Goal: Transaction & Acquisition: Download file/media

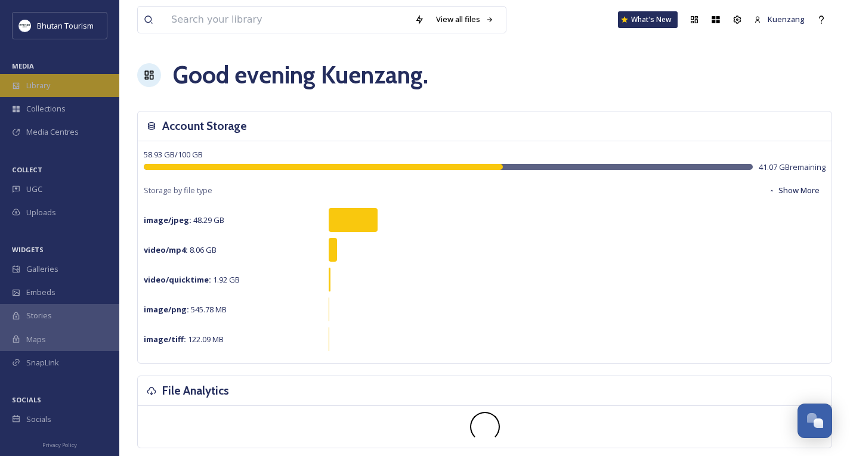
click at [41, 85] on span "Library" at bounding box center [38, 85] width 24 height 11
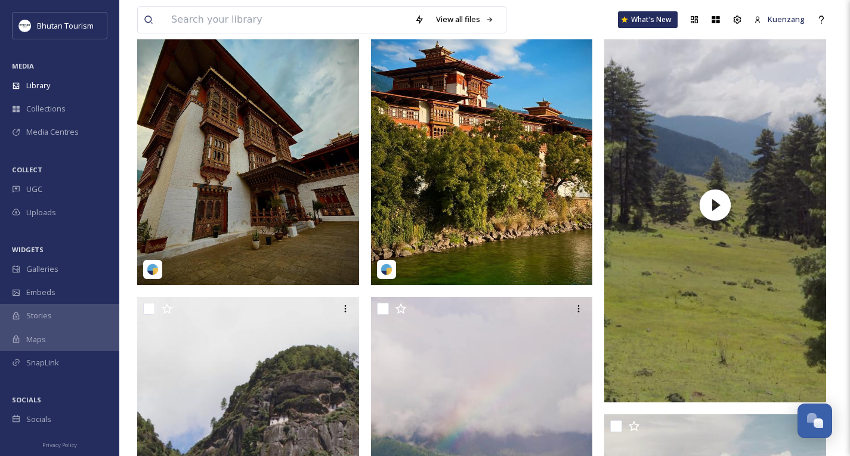
scroll to position [629, 0]
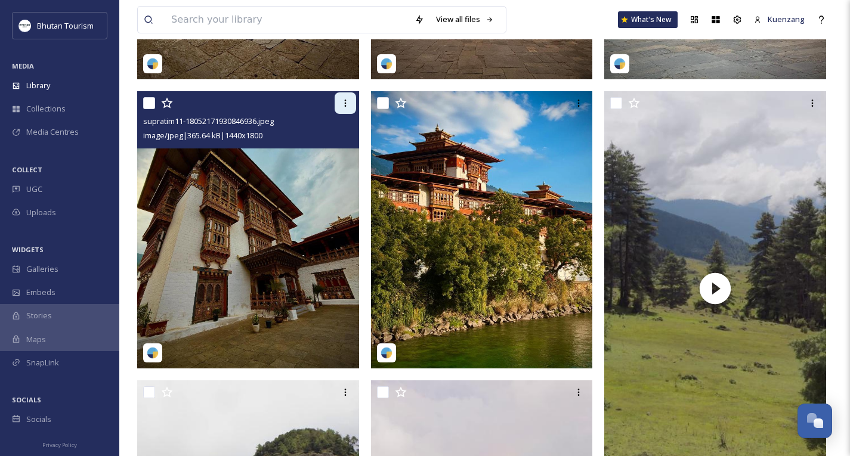
click at [342, 108] on icon at bounding box center [346, 103] width 10 height 10
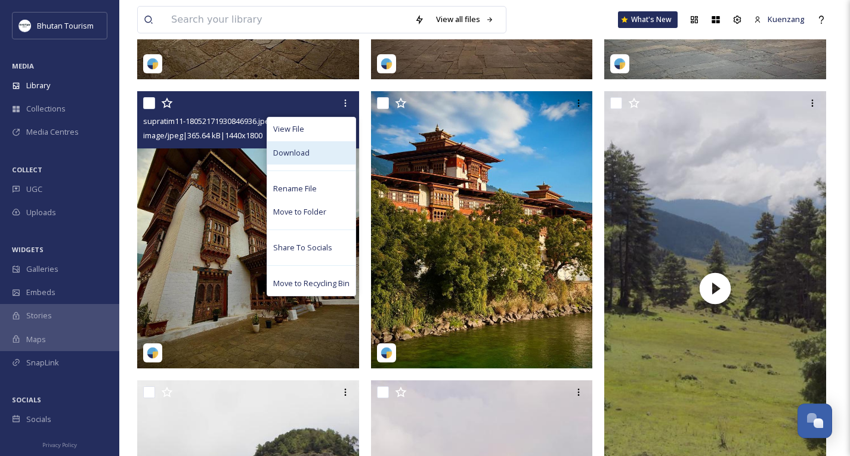
click at [297, 158] on span "Download" at bounding box center [291, 152] width 36 height 11
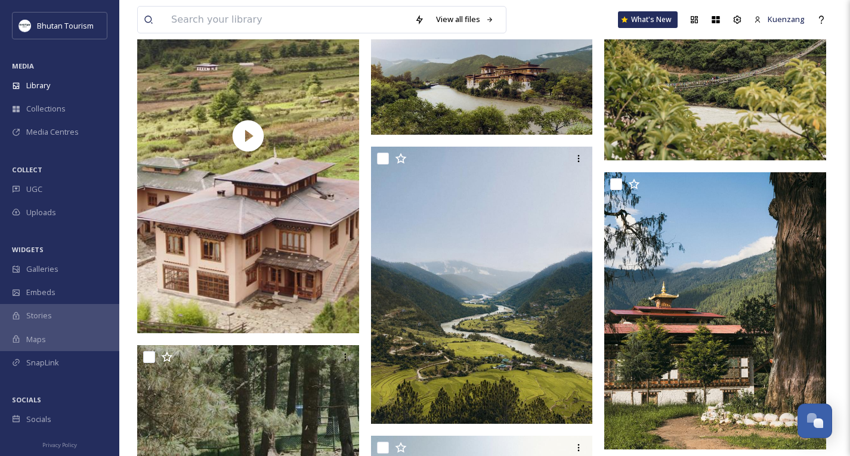
scroll to position [3386, 0]
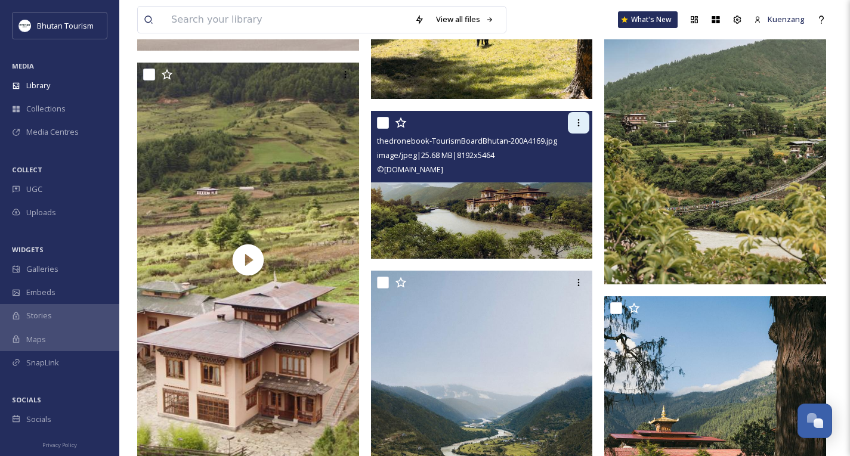
click at [576, 126] on div at bounding box center [578, 122] width 21 height 21
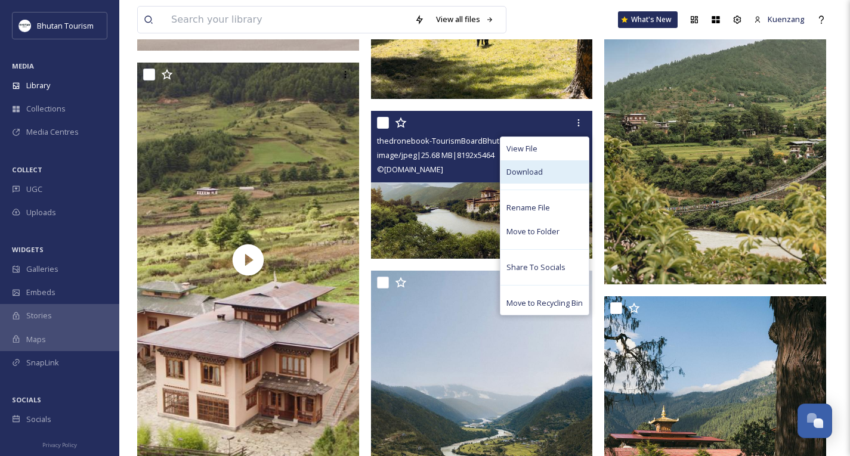
click at [517, 178] on span "Download" at bounding box center [525, 171] width 36 height 11
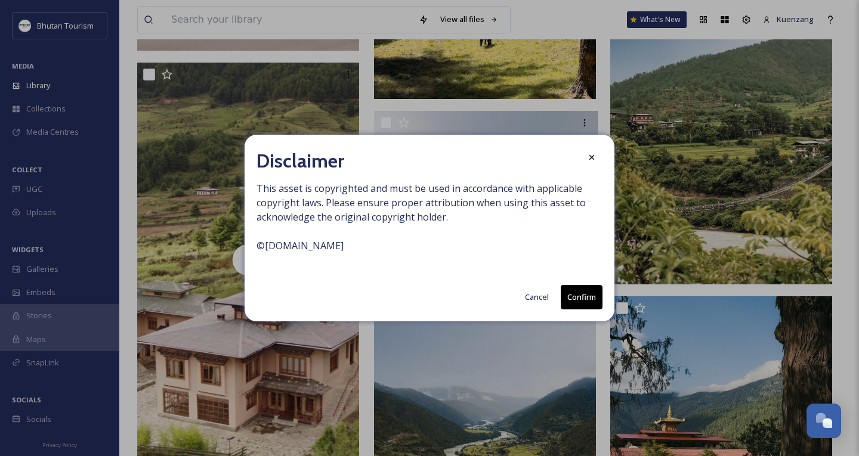
click at [591, 294] on button "Confirm" at bounding box center [582, 297] width 42 height 24
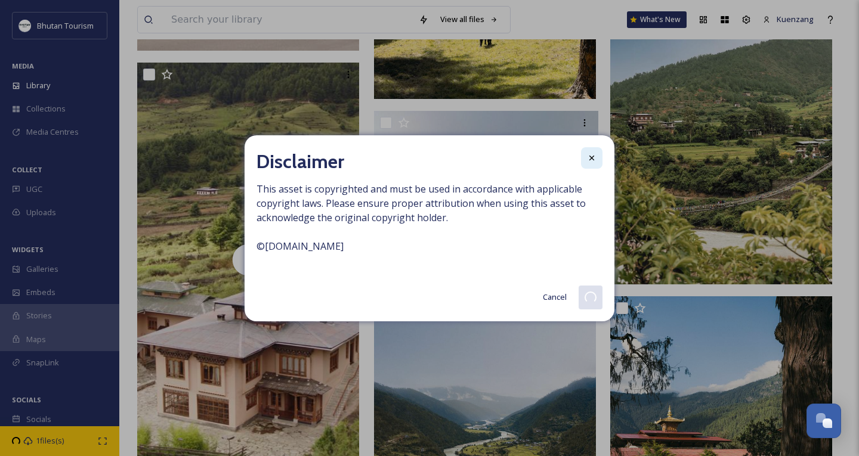
click at [591, 156] on icon at bounding box center [592, 158] width 10 height 10
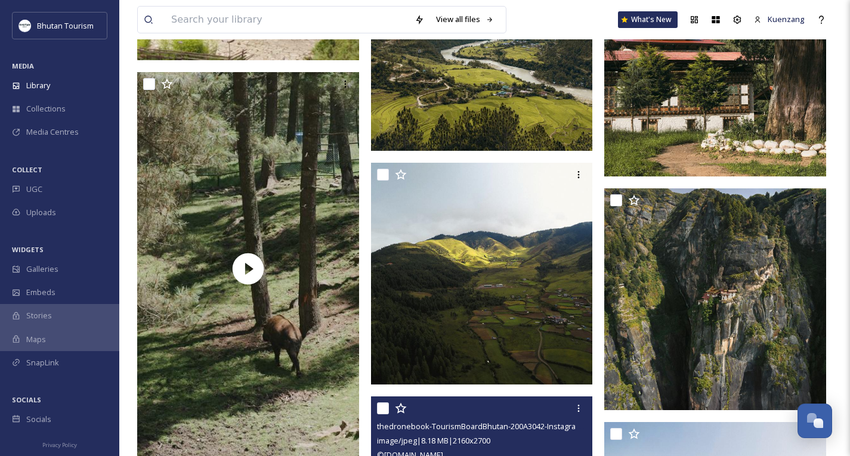
scroll to position [3781, 0]
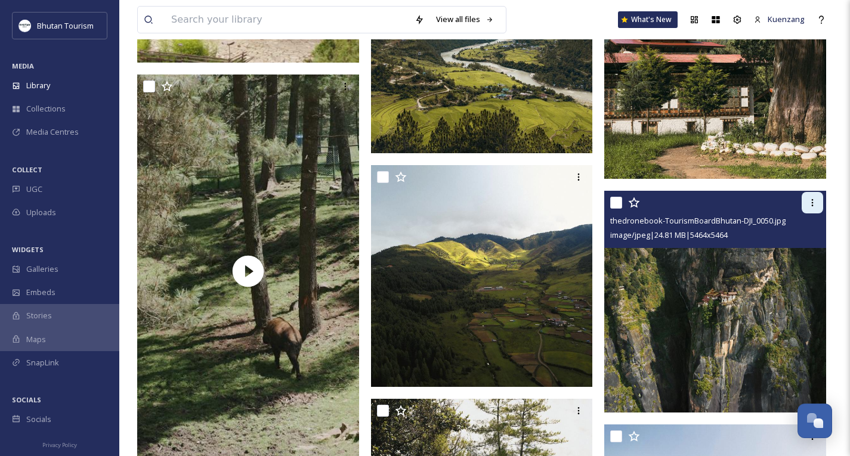
click at [814, 208] on icon at bounding box center [813, 203] width 10 height 10
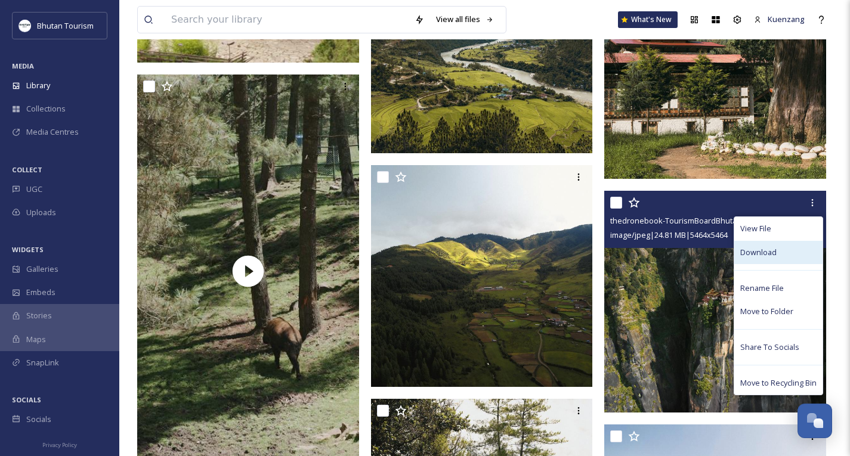
click at [763, 258] on span "Download" at bounding box center [759, 252] width 36 height 11
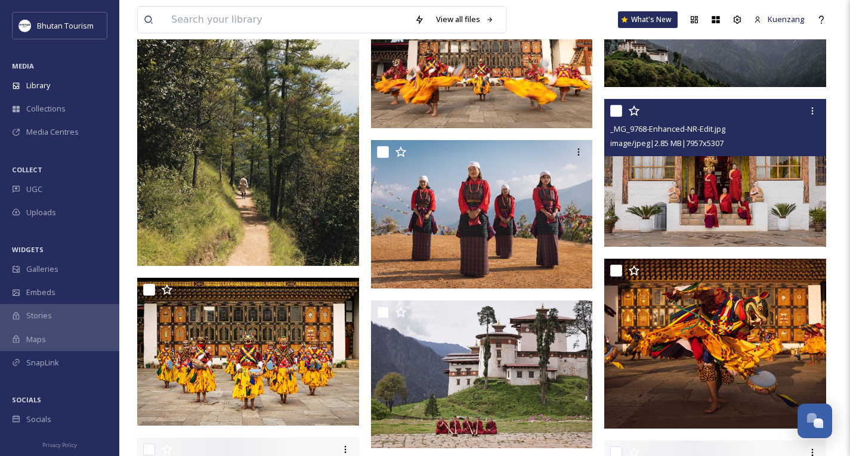
scroll to position [5090, 0]
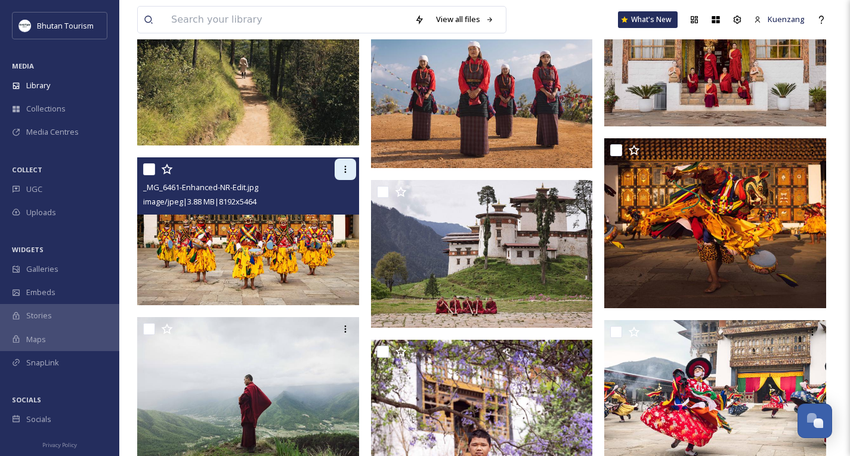
click at [343, 174] on icon at bounding box center [346, 170] width 10 height 10
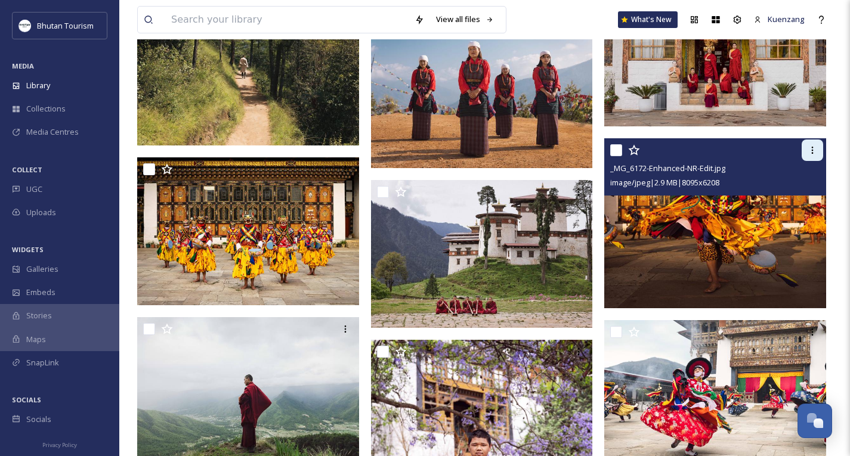
click at [808, 155] on icon at bounding box center [813, 151] width 10 height 10
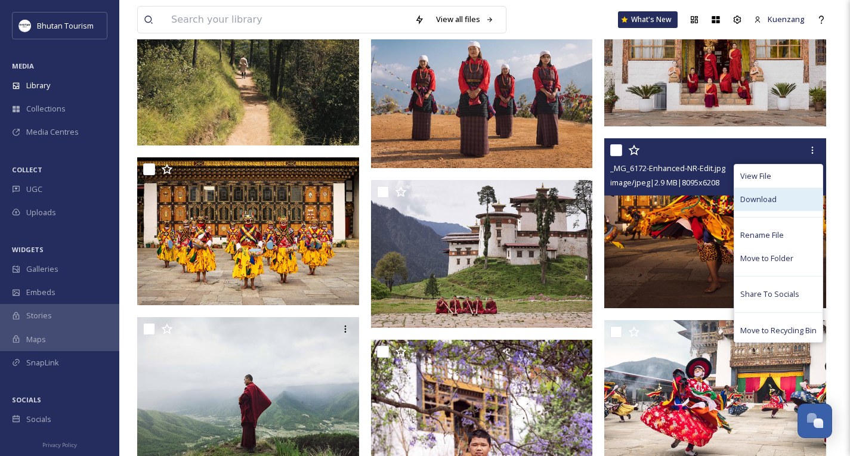
click at [760, 205] on span "Download" at bounding box center [759, 199] width 36 height 11
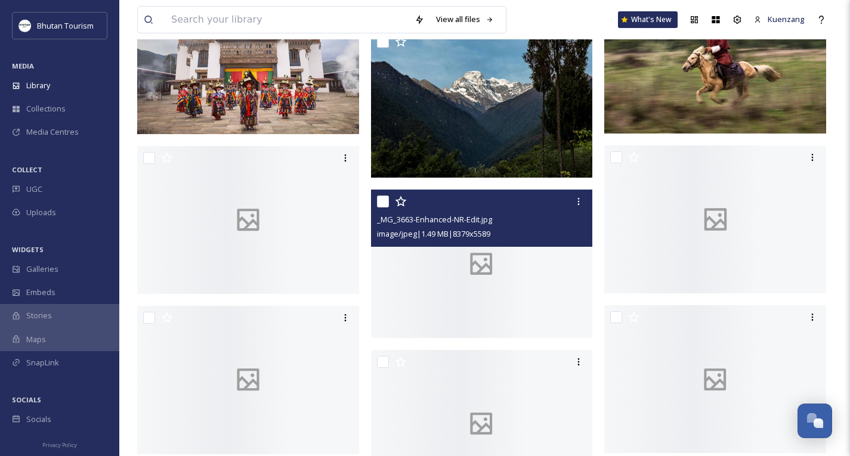
scroll to position [5762, 0]
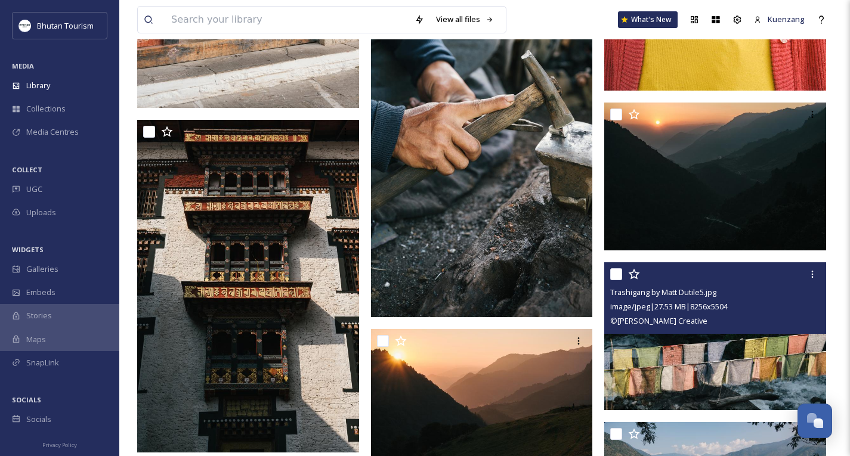
scroll to position [18184, 0]
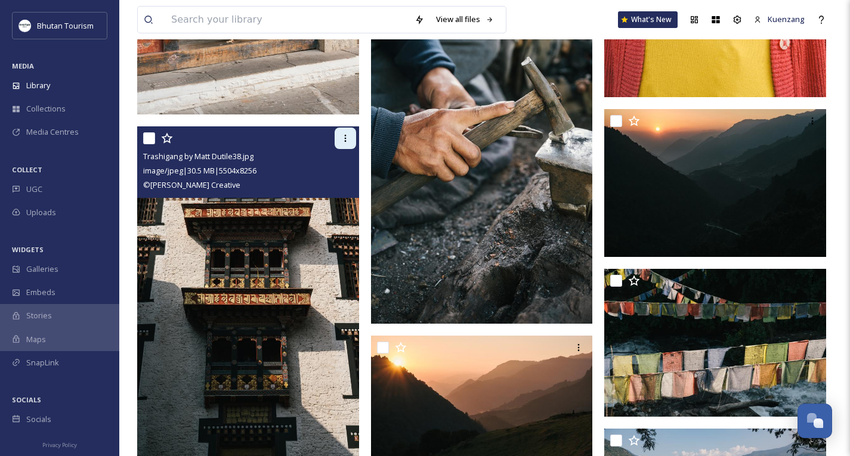
click at [344, 143] on icon at bounding box center [346, 139] width 10 height 10
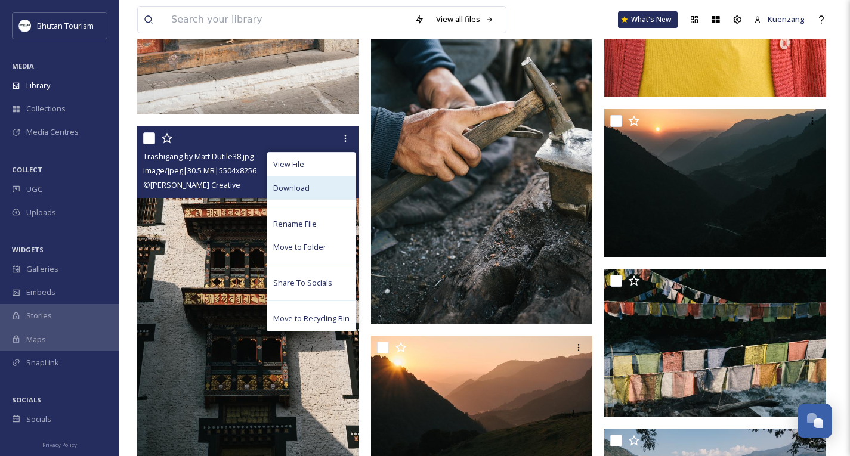
click at [292, 194] on span "Download" at bounding box center [291, 188] width 36 height 11
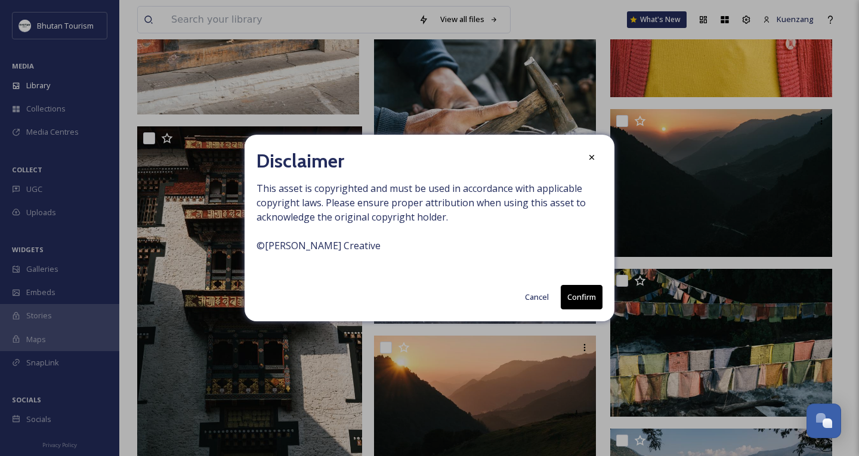
click at [580, 302] on button "Confirm" at bounding box center [582, 297] width 42 height 24
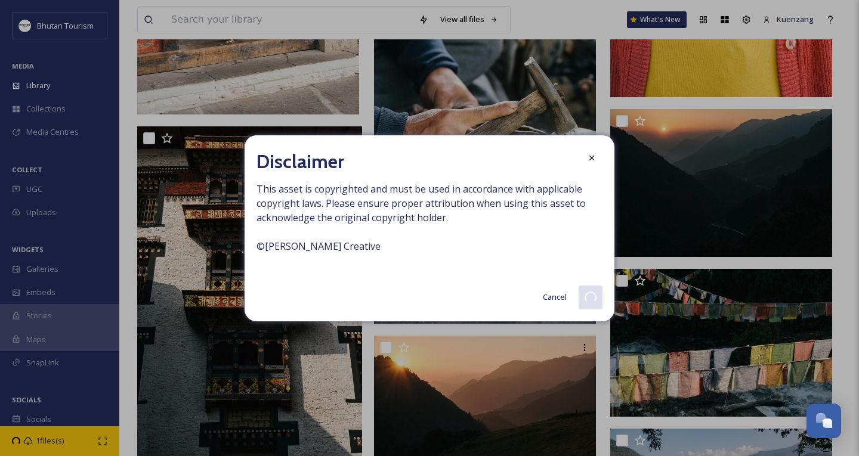
click at [591, 158] on icon at bounding box center [592, 158] width 10 height 10
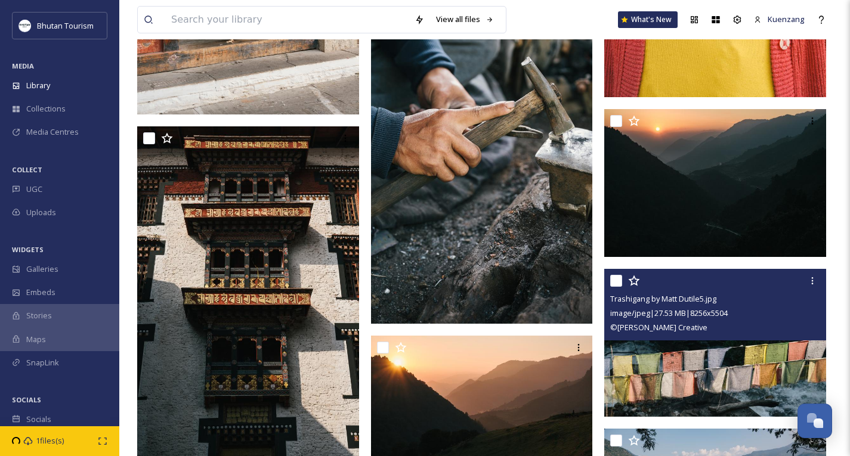
scroll to position [18295, 0]
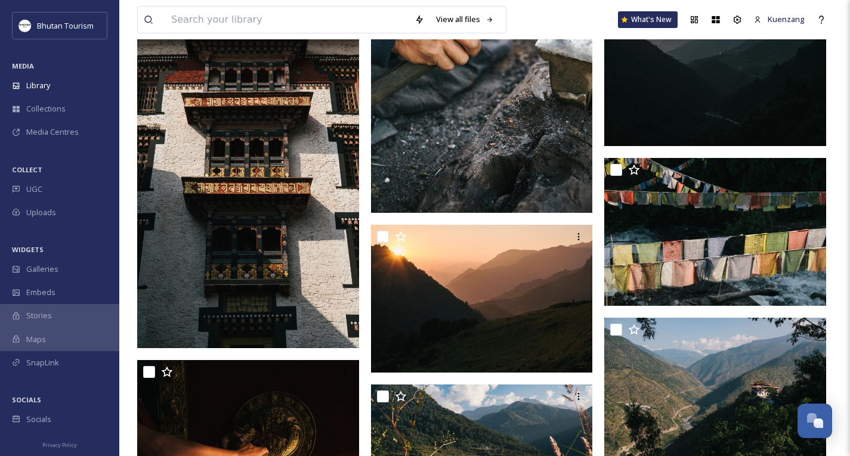
click at [836, 279] on div "View all files What's New Kuenzang Library Organise New Root Your Selections Th…" at bounding box center [484, 403] width 731 height 37396
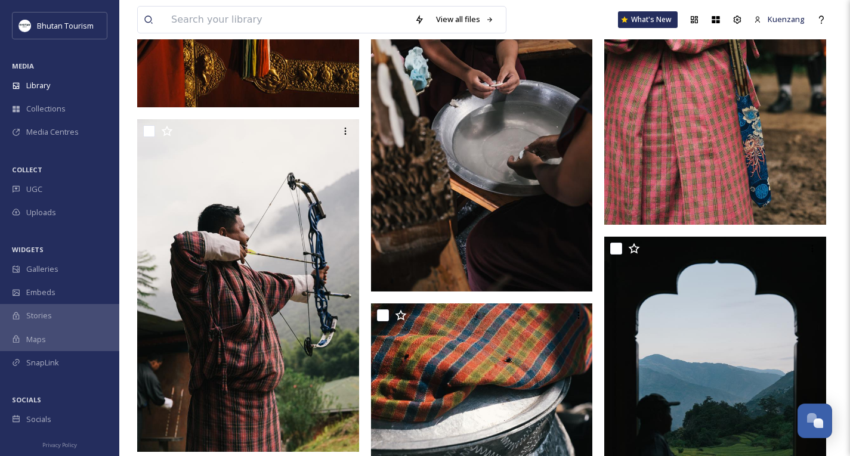
scroll to position [18882, 0]
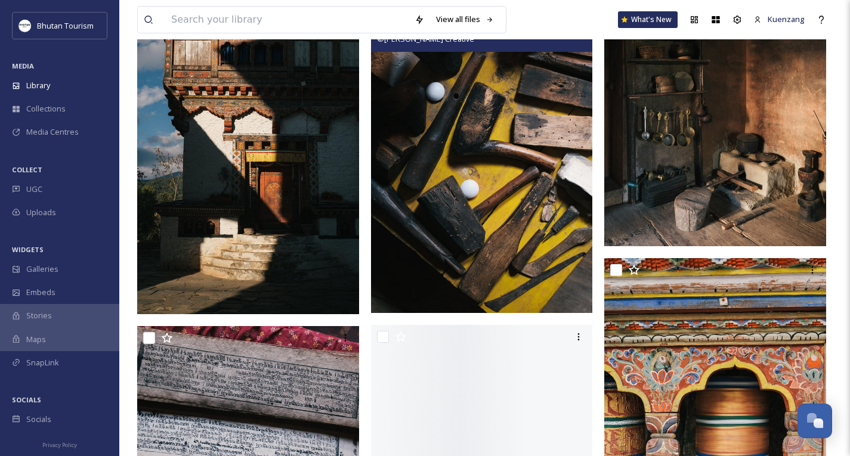
scroll to position [20947, 0]
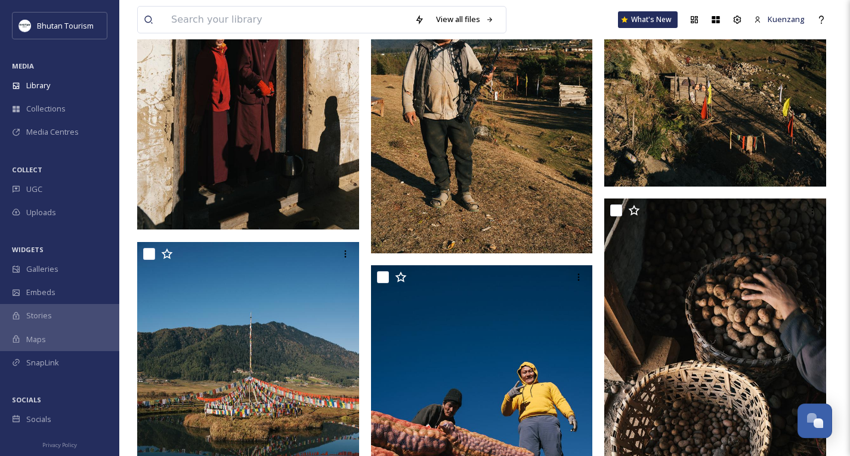
scroll to position [24575, 0]
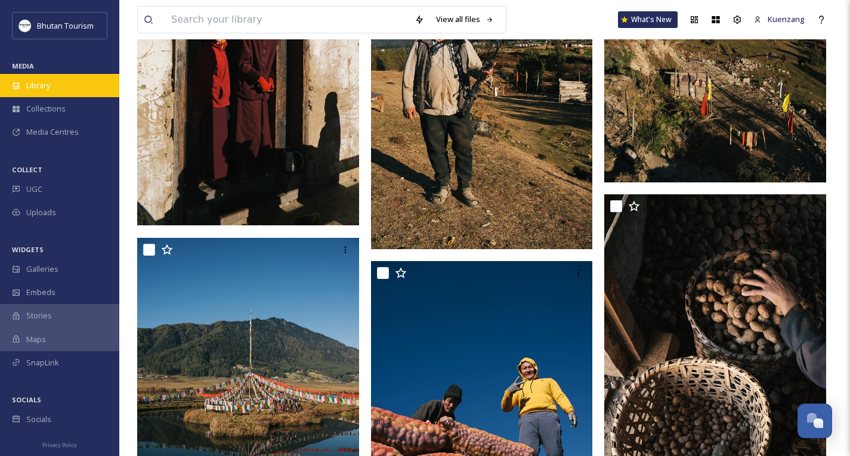
click at [30, 92] on div "Library" at bounding box center [59, 85] width 119 height 23
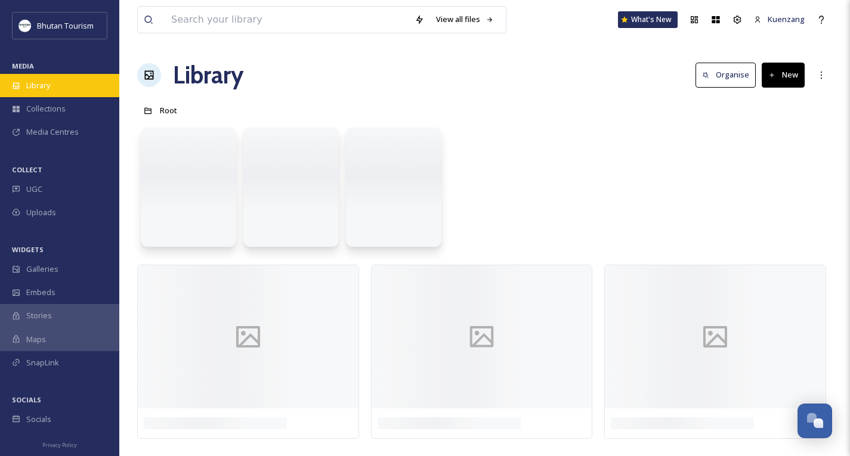
scroll to position [0, 0]
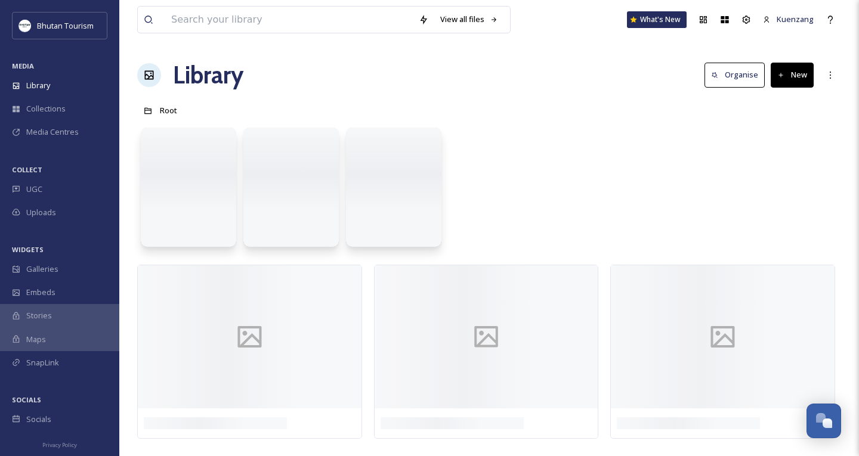
click at [68, 84] on div "Library" at bounding box center [59, 85] width 119 height 23
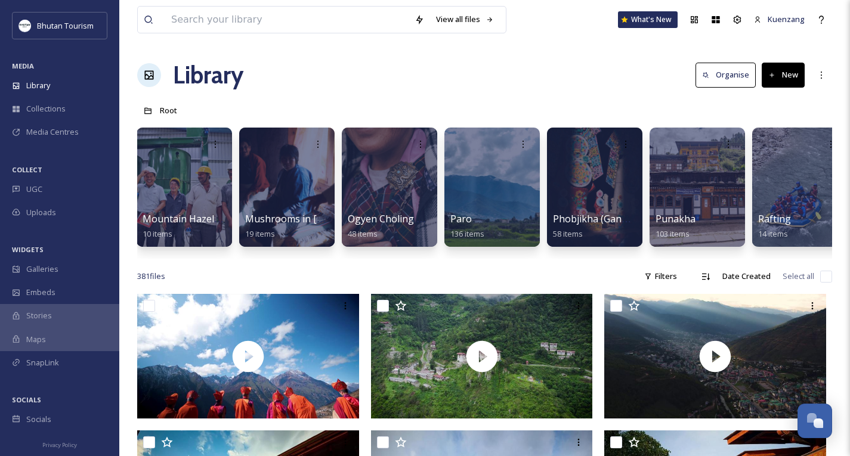
scroll to position [0, 2571]
click at [695, 190] on div at bounding box center [696, 187] width 97 height 122
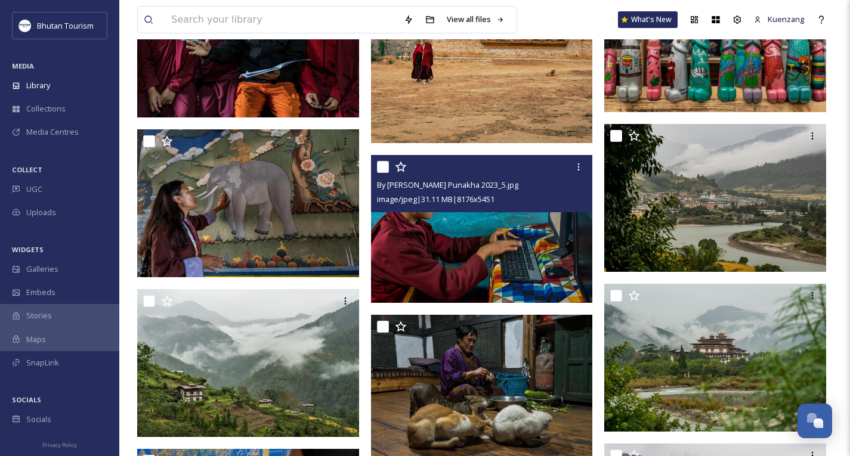
scroll to position [513, 0]
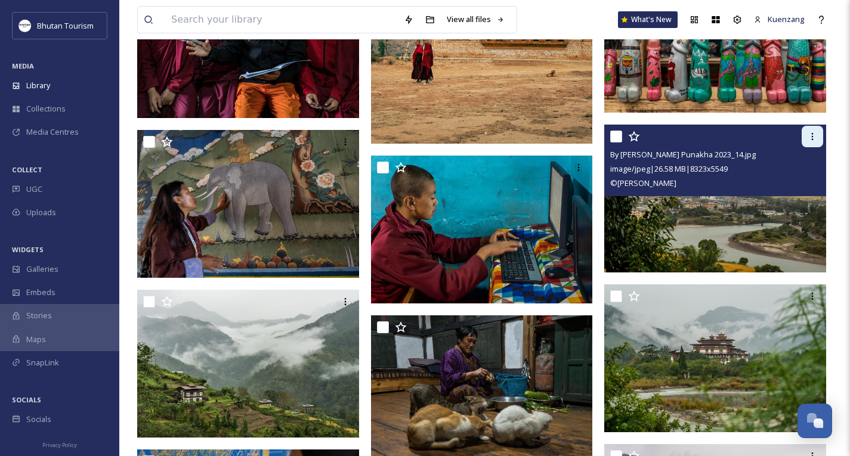
click at [809, 131] on div at bounding box center [812, 136] width 21 height 21
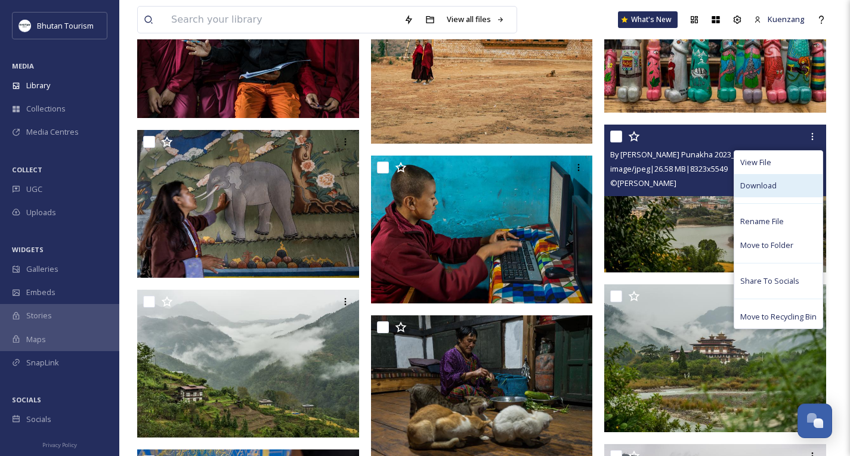
click at [758, 183] on span "Download" at bounding box center [759, 185] width 36 height 11
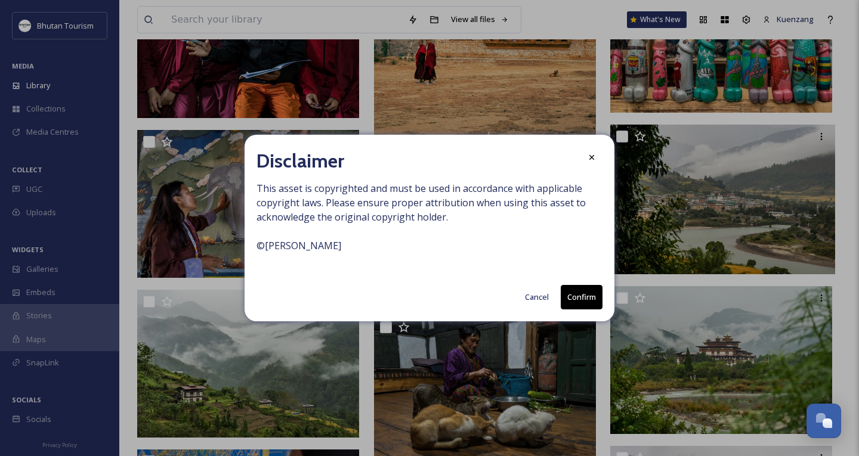
click at [587, 291] on button "Confirm" at bounding box center [582, 297] width 42 height 24
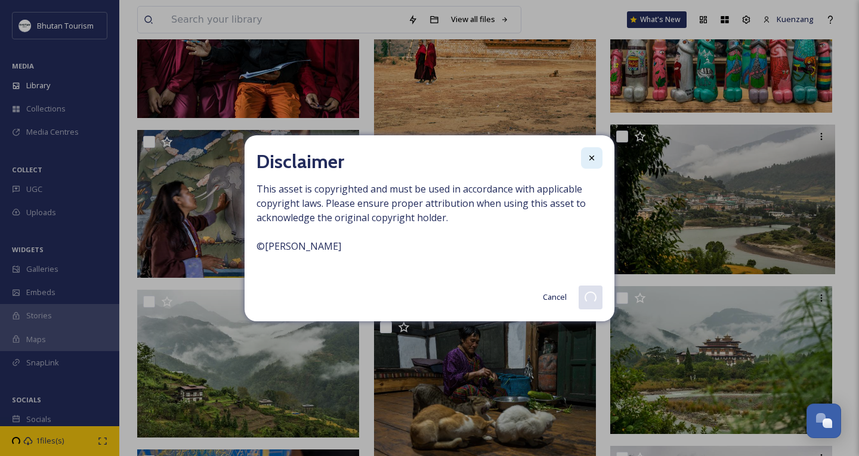
click at [591, 156] on icon at bounding box center [592, 158] width 10 height 10
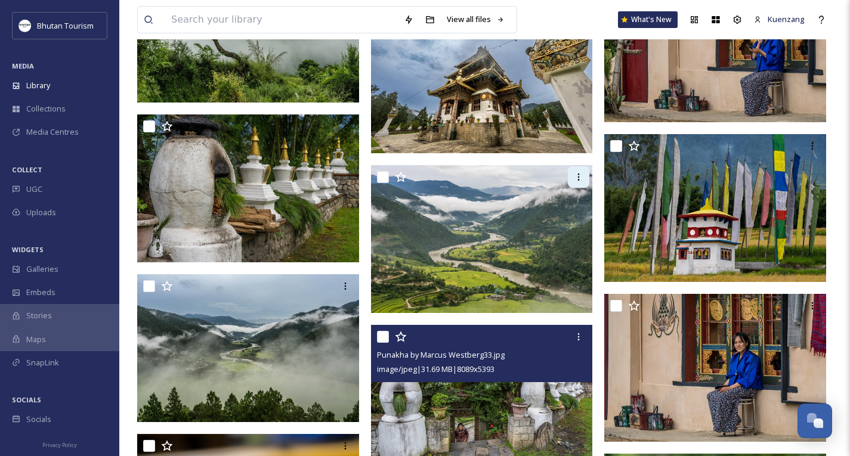
scroll to position [1967, 0]
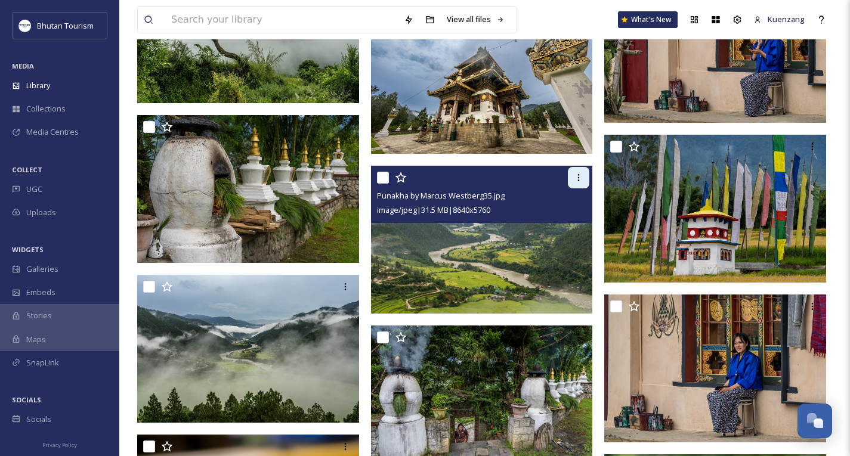
click at [579, 177] on icon at bounding box center [579, 178] width 10 height 10
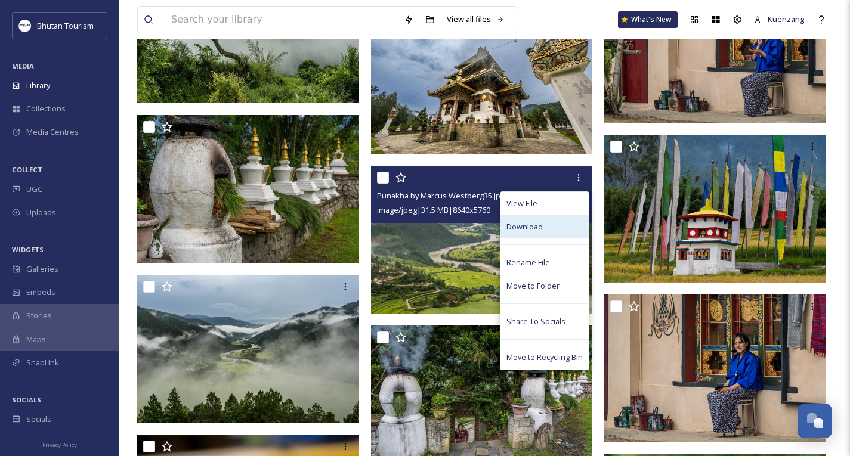
click at [517, 226] on span "Download" at bounding box center [525, 226] width 36 height 11
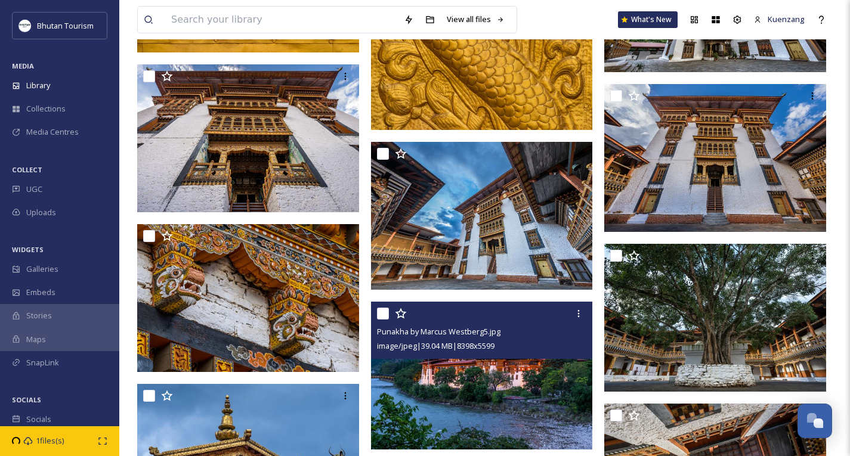
scroll to position [3801, 0]
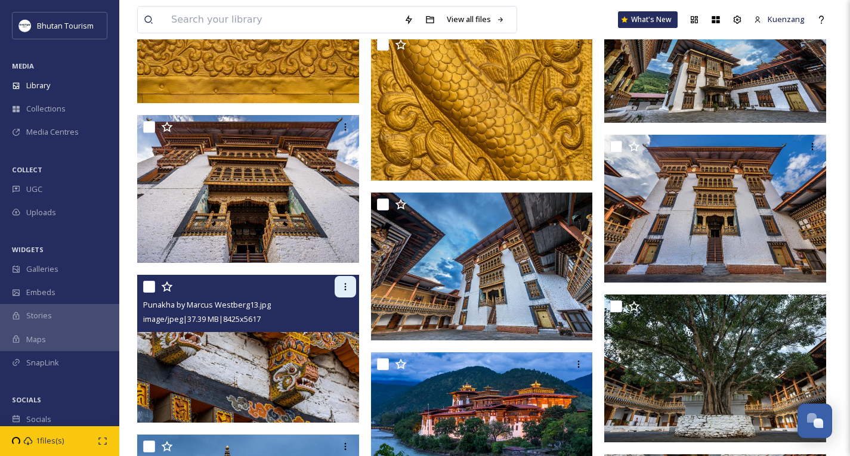
click at [347, 291] on icon at bounding box center [346, 287] width 10 height 10
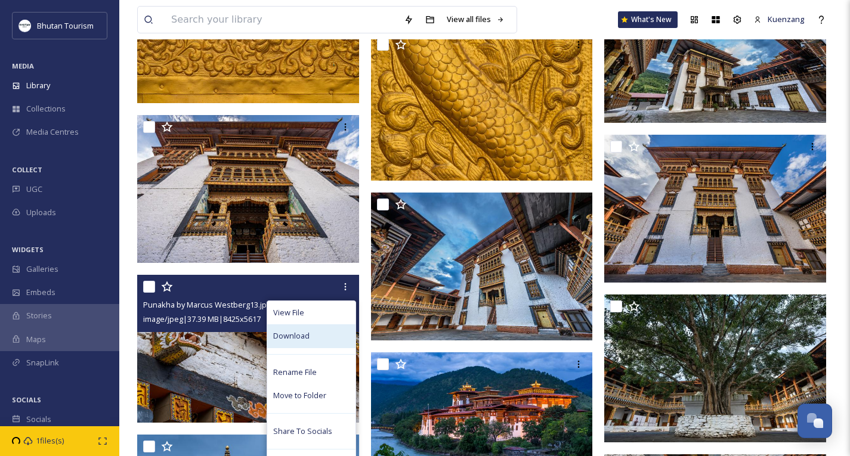
click at [299, 331] on span "Download" at bounding box center [291, 336] width 36 height 11
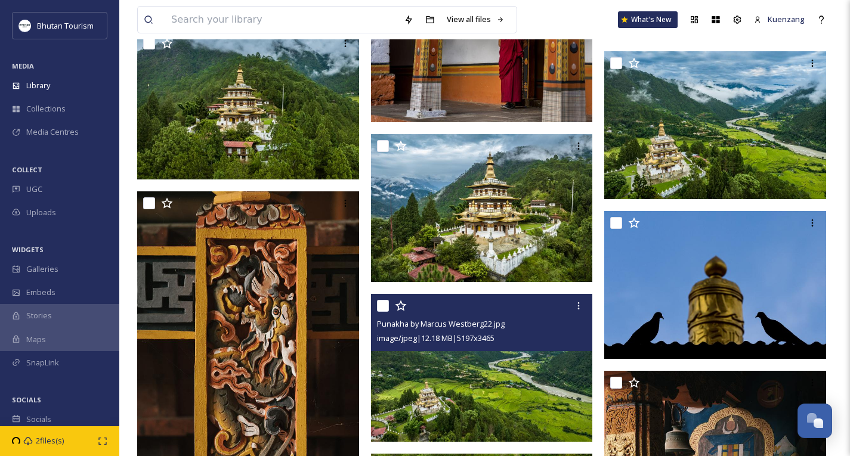
scroll to position [5003, 0]
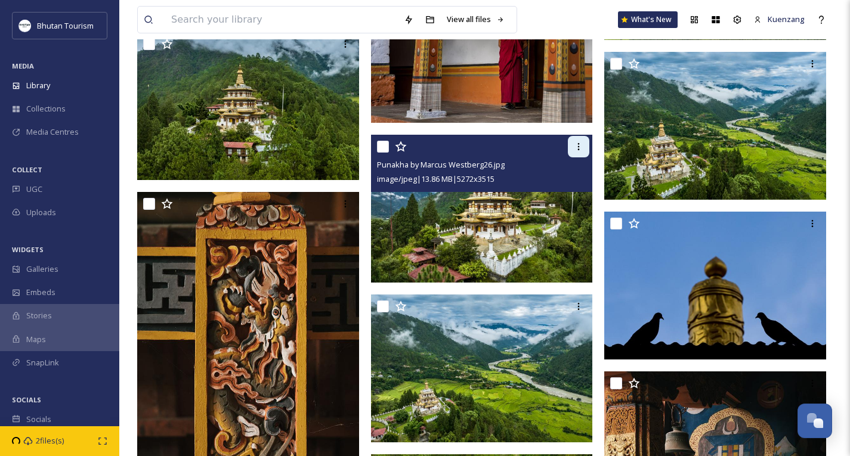
click at [579, 144] on icon at bounding box center [579, 147] width 10 height 10
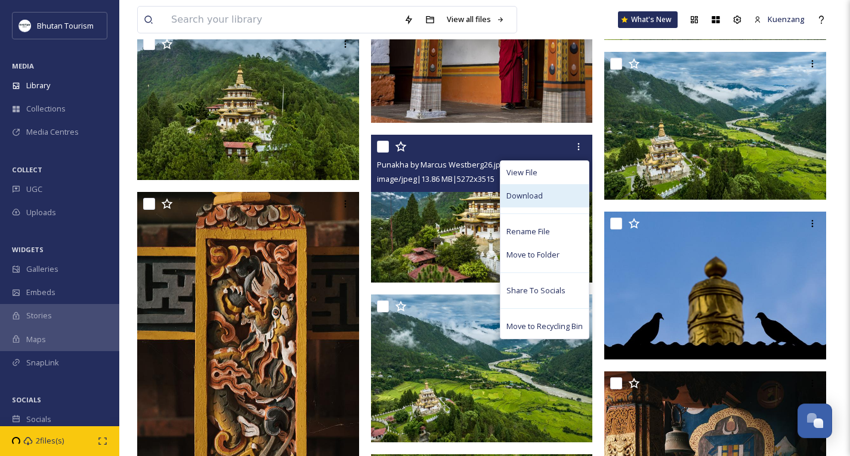
click at [526, 191] on span "Download" at bounding box center [525, 195] width 36 height 11
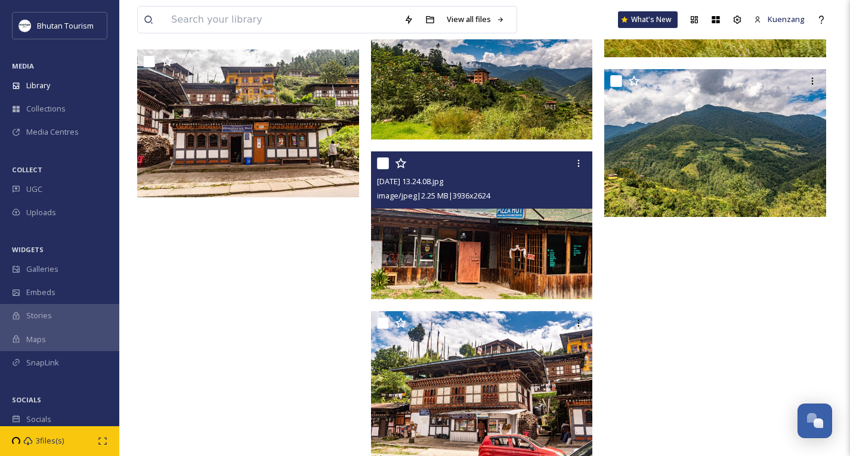
scroll to position [6499, 0]
